Goal: Task Accomplishment & Management: Use online tool/utility

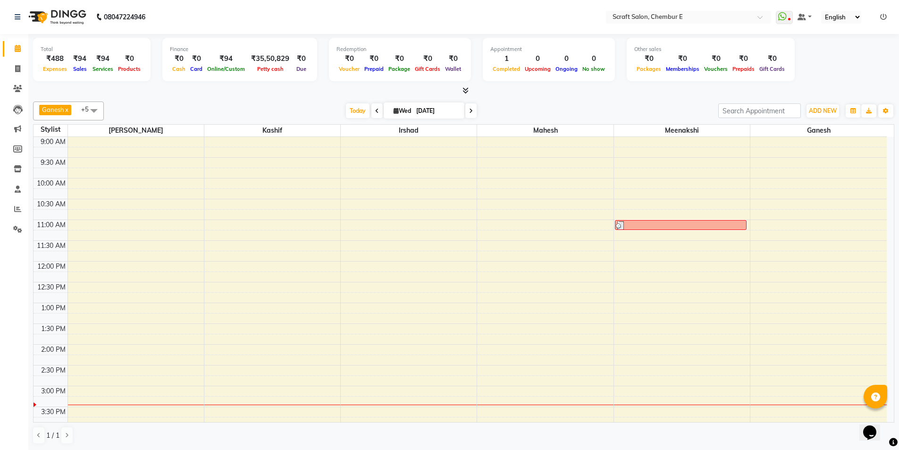
scroll to position [180, 0]
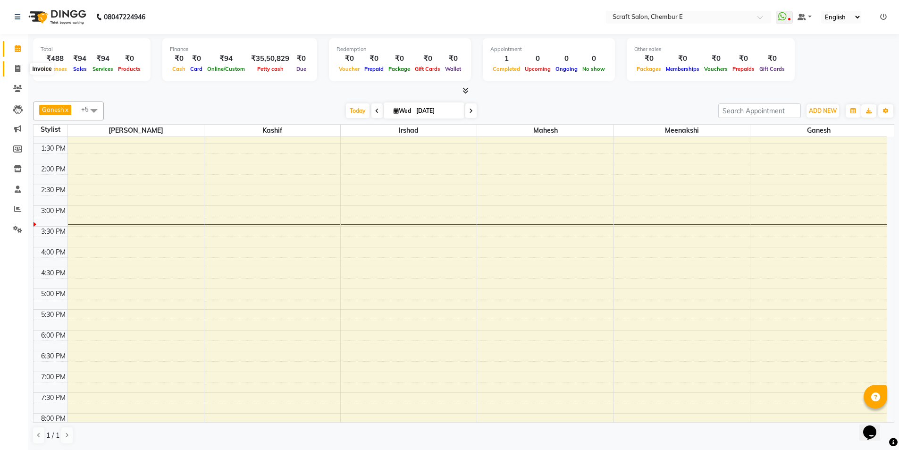
click at [17, 70] on icon at bounding box center [17, 68] width 5 height 7
select select "3922"
select select "service"
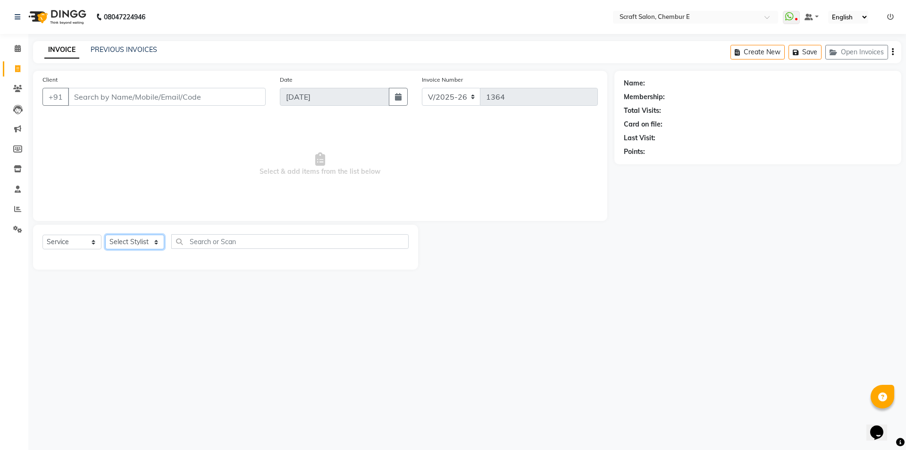
click at [157, 244] on select "Select Stylist Frontdesk Ganesh [PERSON_NAME] Mahesh Meenakshi [PERSON_NAME]" at bounding box center [134, 242] width 59 height 15
select select "33658"
click at [105, 235] on select "Select Stylist Frontdesk Ganesh [PERSON_NAME] Mahesh Meenakshi [PERSON_NAME]" at bounding box center [134, 242] width 59 height 15
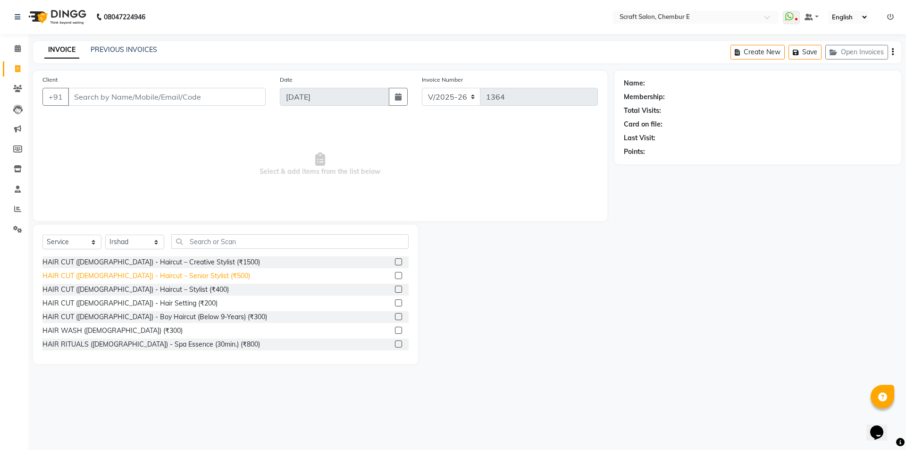
click at [192, 271] on div "HAIR CUT ([DEMOGRAPHIC_DATA]) - Haircut – Senior Stylist (₹500)" at bounding box center [146, 276] width 208 height 10
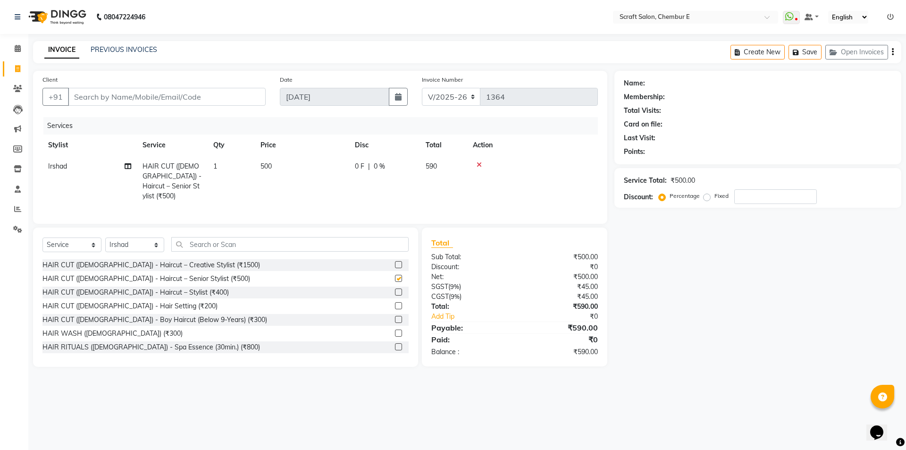
checkbox input "false"
click at [201, 243] on input "text" at bounding box center [289, 244] width 237 height 15
click at [874, 154] on div "Points:" at bounding box center [758, 152] width 268 height 10
click at [255, 242] on input "text" at bounding box center [289, 244] width 237 height 15
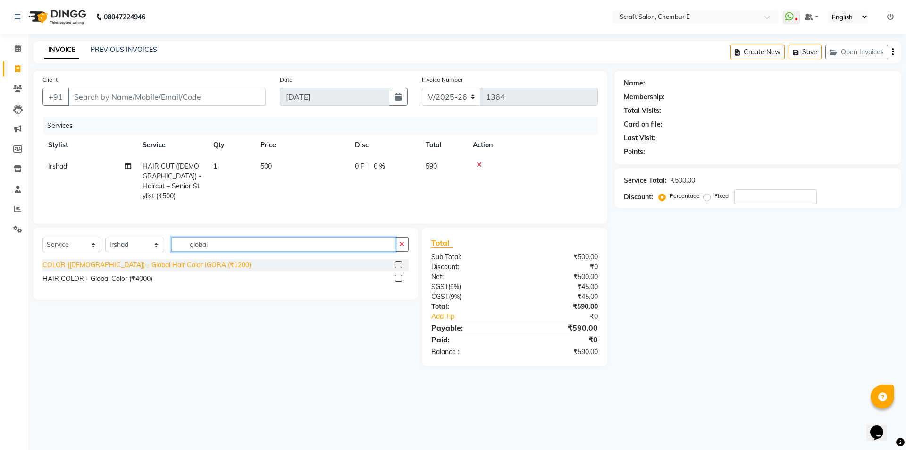
type input "global"
click at [183, 261] on div "COLOR ([DEMOGRAPHIC_DATA]) - Global Hair Color IGORA (₹1200)" at bounding box center [146, 265] width 209 height 10
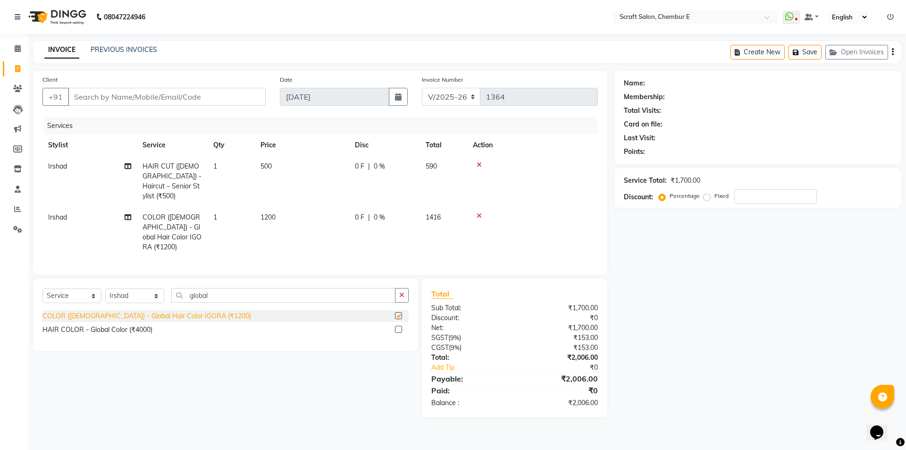
checkbox input "false"
click at [102, 102] on input "Client" at bounding box center [167, 97] width 198 height 18
type input "k"
type input "0"
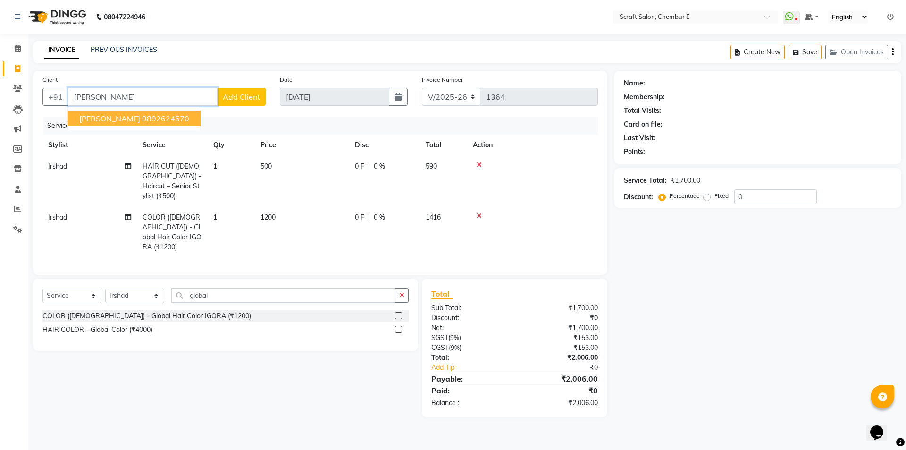
click at [125, 123] on button "[PERSON_NAME] 9892624570" at bounding box center [134, 118] width 133 height 15
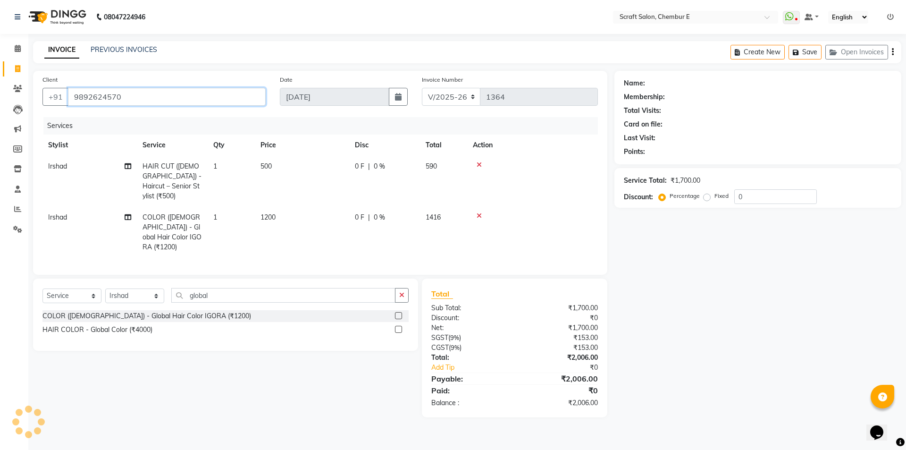
type input "9892624570"
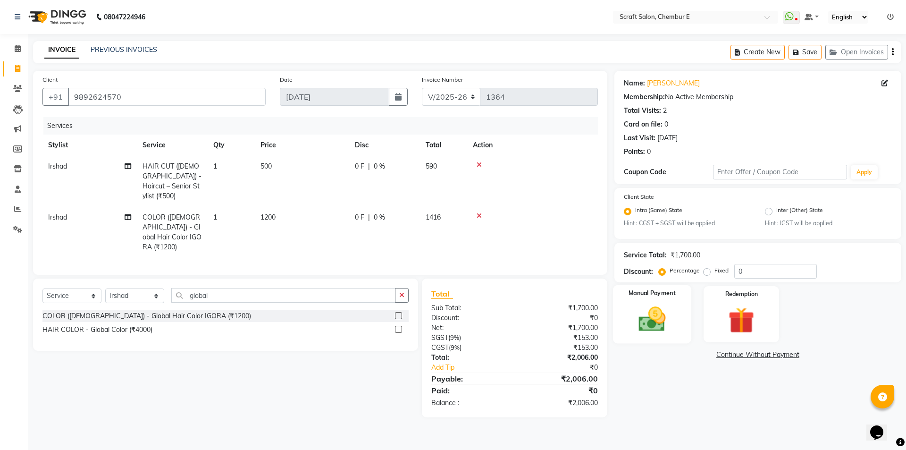
click at [641, 313] on img at bounding box center [652, 319] width 44 height 31
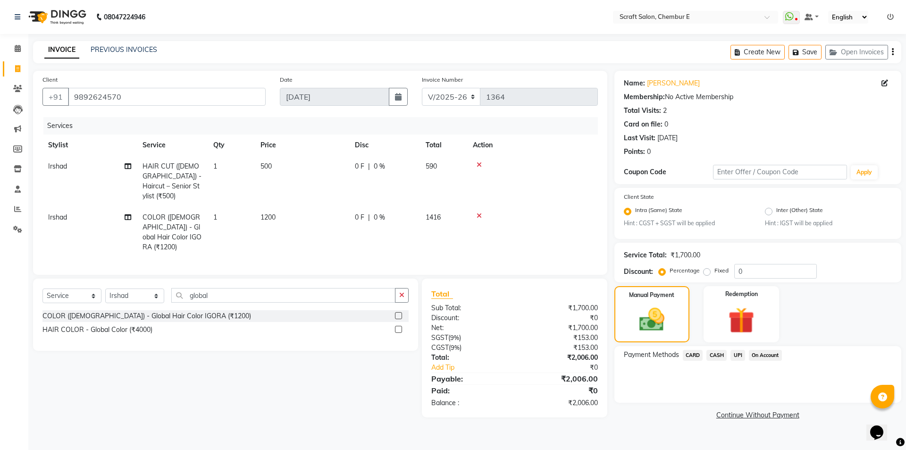
click at [715, 355] on span "CASH" at bounding box center [716, 355] width 20 height 11
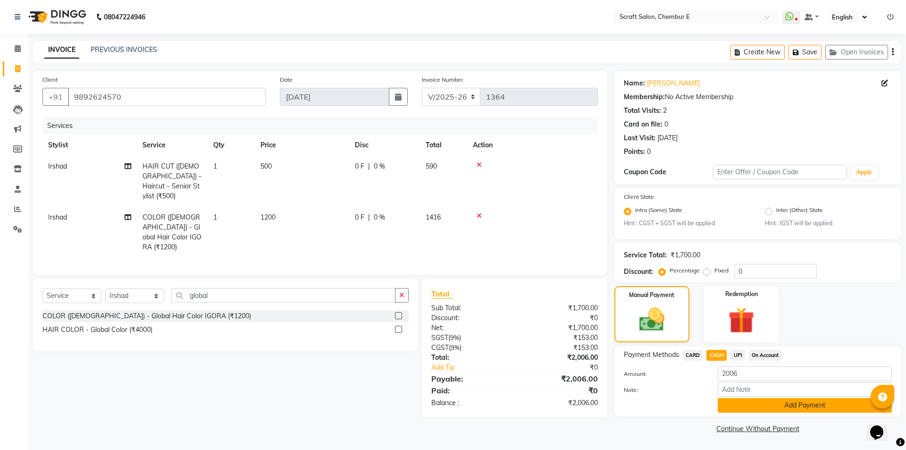
click at [803, 403] on button "Add Payment" at bounding box center [805, 405] width 174 height 15
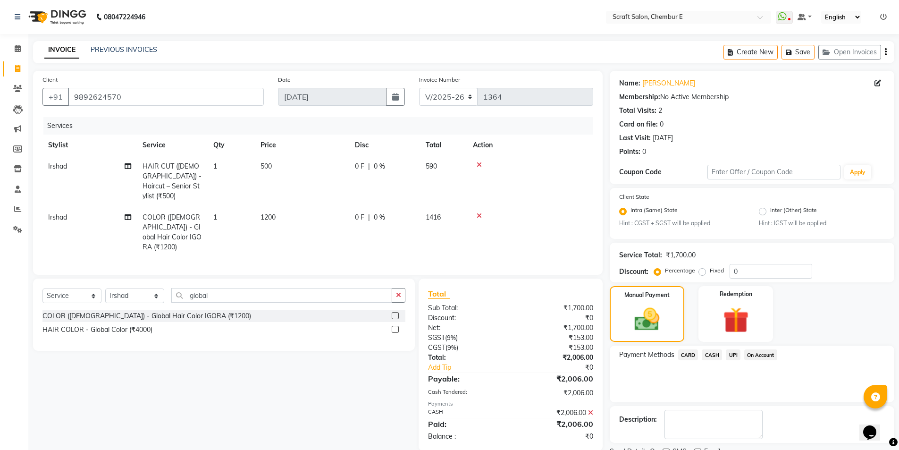
scroll to position [39, 0]
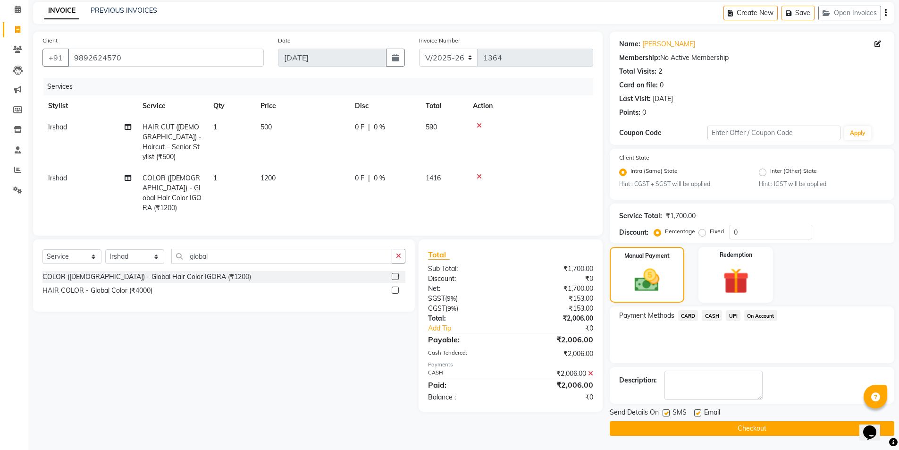
click at [694, 411] on label at bounding box center [697, 412] width 7 height 7
click at [694, 411] on input "checkbox" at bounding box center [697, 413] width 6 height 6
checkbox input "false"
click at [712, 428] on button "Checkout" at bounding box center [752, 428] width 285 height 15
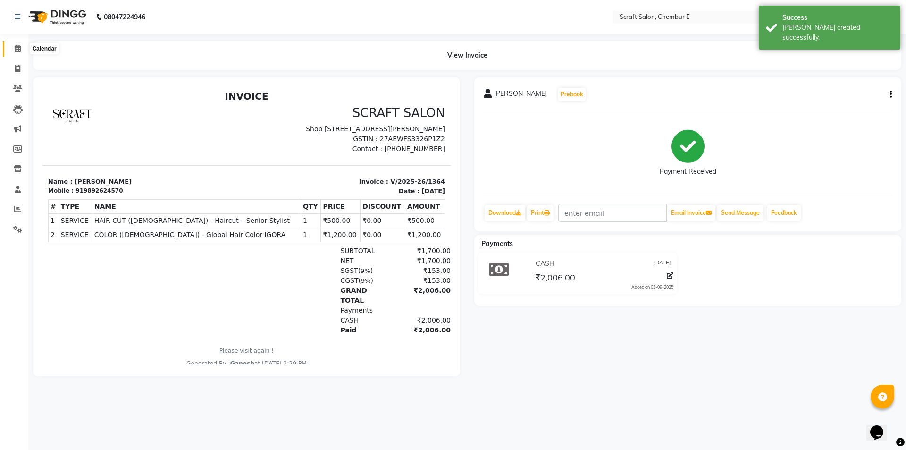
click at [17, 50] on icon at bounding box center [18, 48] width 6 height 7
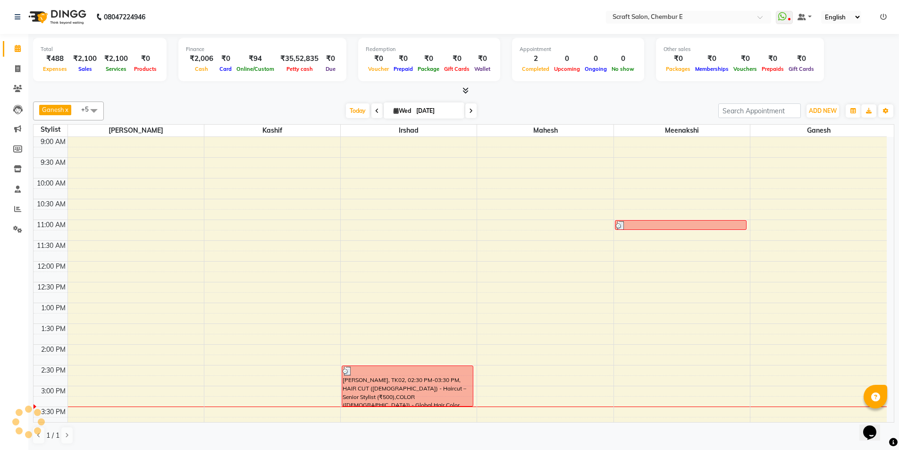
scroll to position [254, 0]
